Goal: Information Seeking & Learning: Learn about a topic

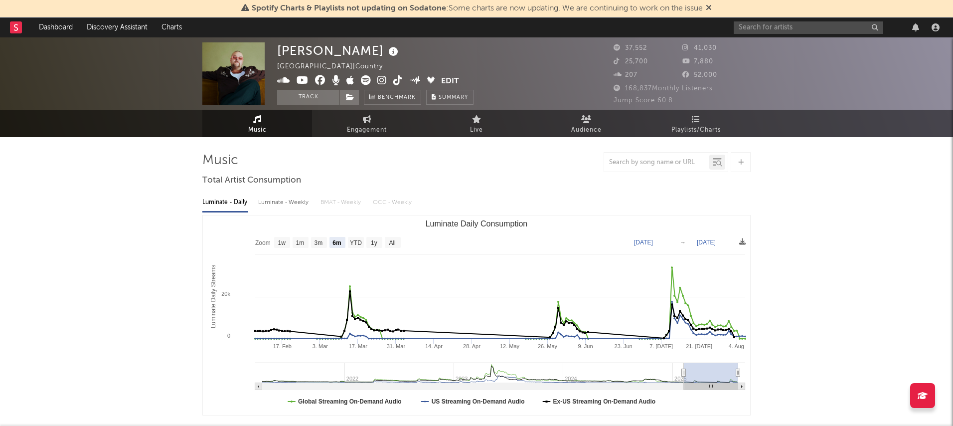
select select "6m"
click at [712, 9] on icon at bounding box center [709, 7] width 6 height 8
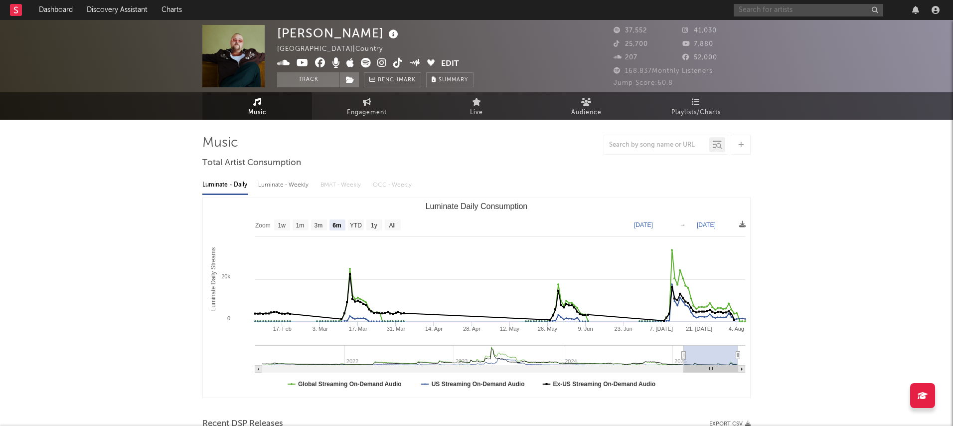
click at [744, 6] on input "text" at bounding box center [809, 10] width 150 height 12
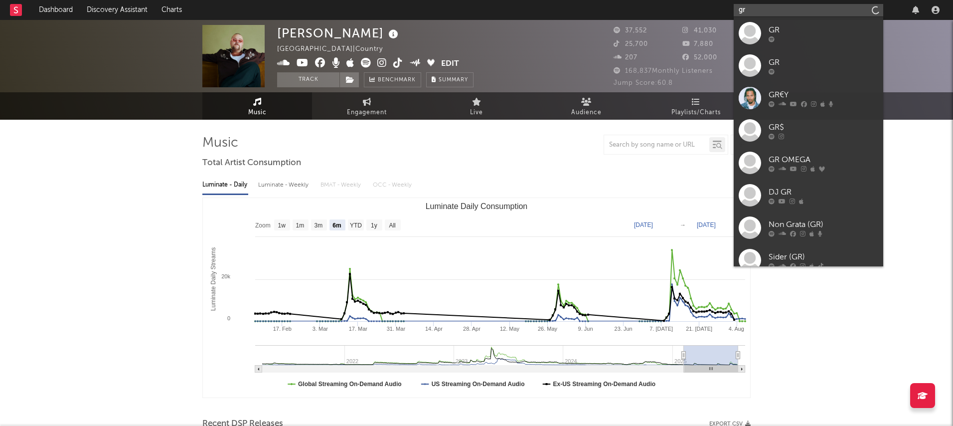
type input "g"
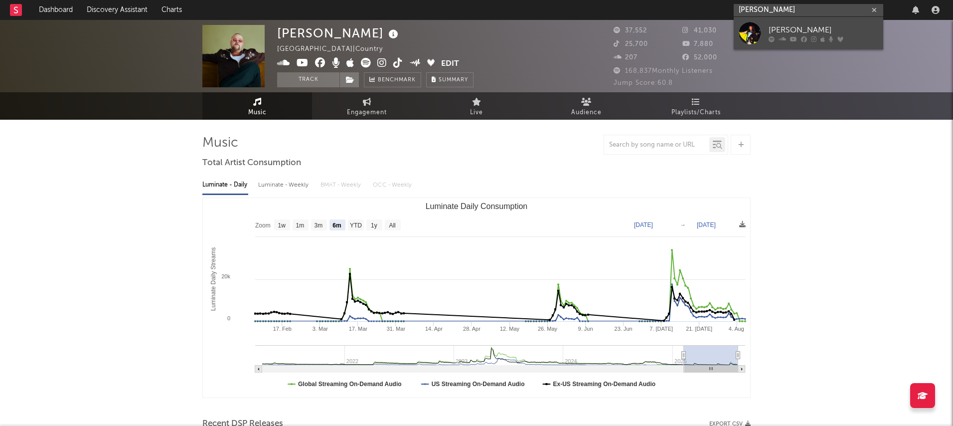
type input "[PERSON_NAME]"
click at [787, 28] on div "[PERSON_NAME]" at bounding box center [824, 30] width 110 height 12
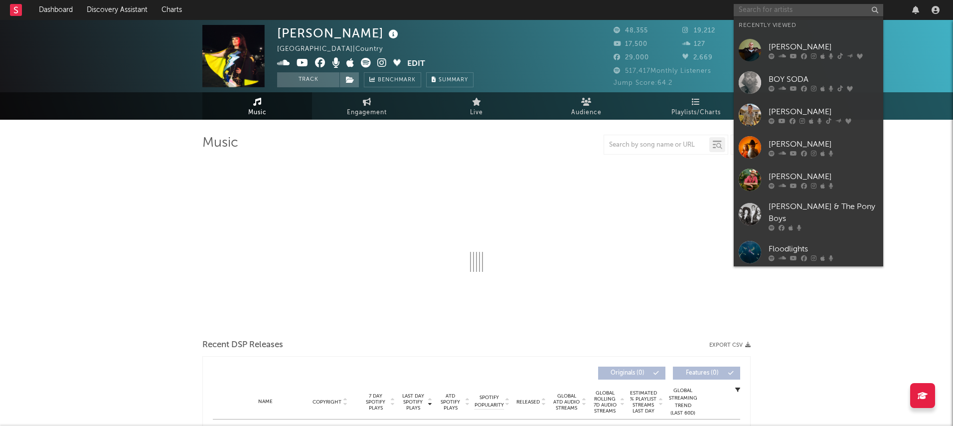
click at [787, 11] on input "text" at bounding box center [809, 10] width 150 height 12
select select "6m"
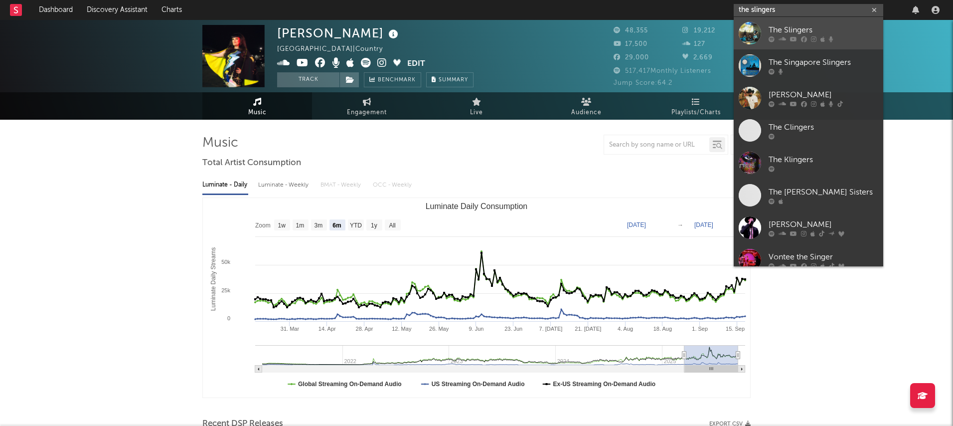
type input "the slingers"
click at [786, 27] on div "The Slingers" at bounding box center [824, 30] width 110 height 12
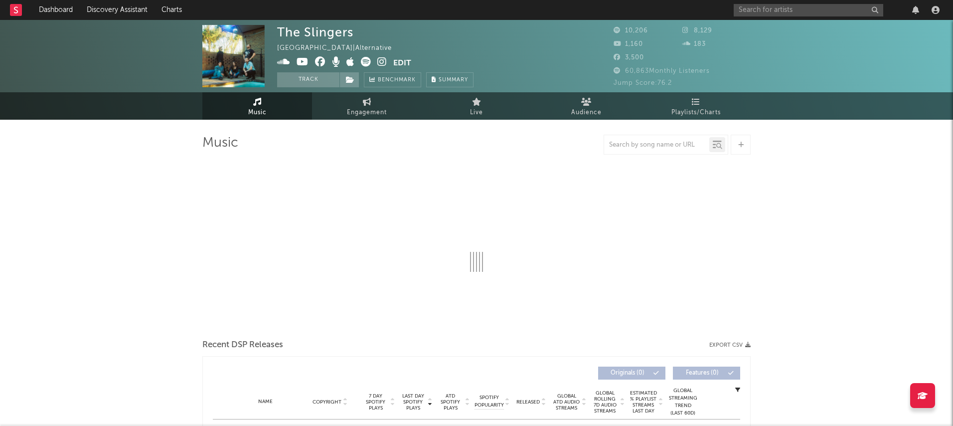
select select "6m"
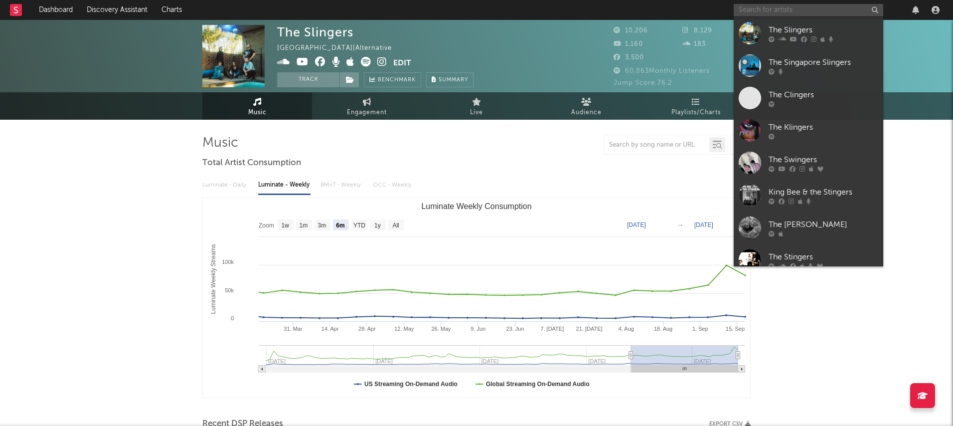
click at [788, 9] on input "text" at bounding box center [809, 10] width 150 height 12
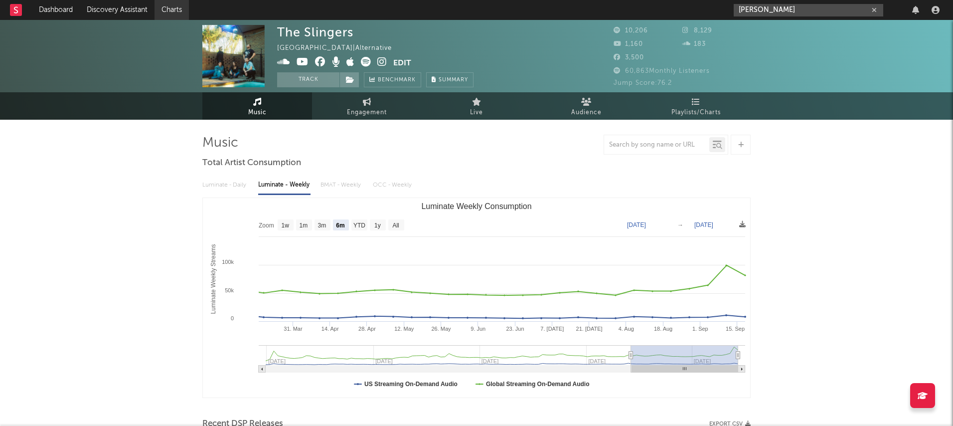
type input "[PERSON_NAME]"
